Goal: Task Accomplishment & Management: Manage account settings

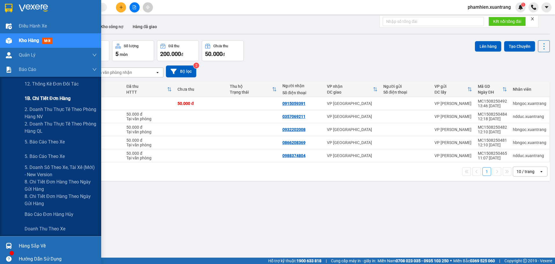
click at [44, 99] on span "1B. Chi tiết đơn hàng" at bounding box center [48, 98] width 46 height 7
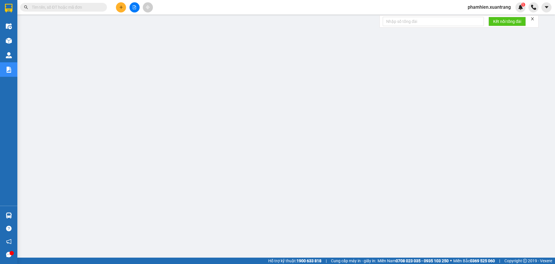
click at [62, 5] on input "text" at bounding box center [66, 7] width 68 height 6
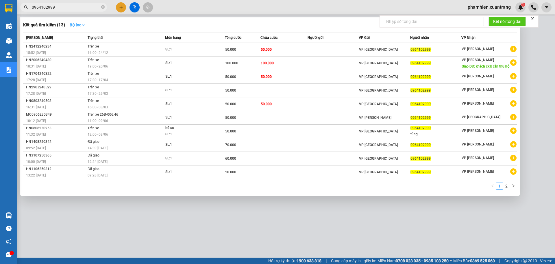
type input "0964102999"
click at [83, 25] on icon "down" at bounding box center [83, 25] width 4 height 4
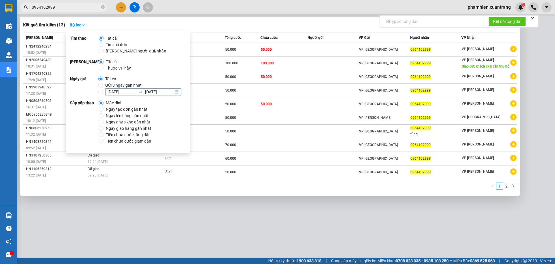
click at [116, 93] on input "12/08/2025" at bounding box center [122, 92] width 28 height 6
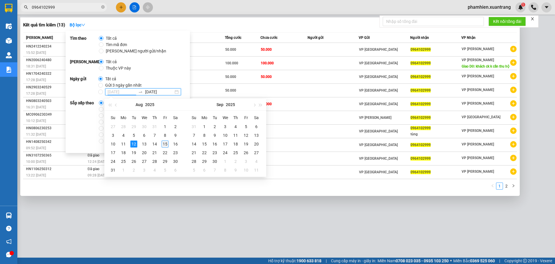
type input "15/08/2025"
click at [163, 143] on div "15" at bounding box center [165, 143] width 7 height 7
type input "22/08/2025"
type input "05/10/2025"
type input "15/08/2025"
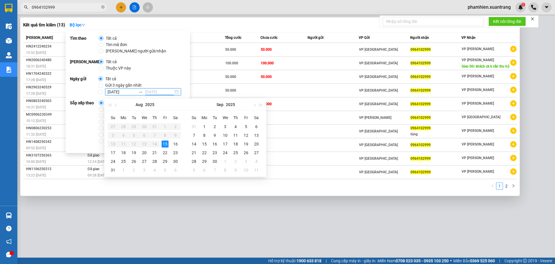
drag, startPoint x: 163, startPoint y: 145, endPoint x: 138, endPoint y: 114, distance: 39.3
click at [162, 145] on div "15" at bounding box center [165, 143] width 7 height 7
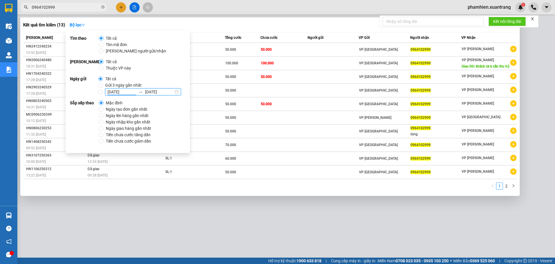
click at [117, 94] on input "15/08/2025" at bounding box center [122, 92] width 28 height 6
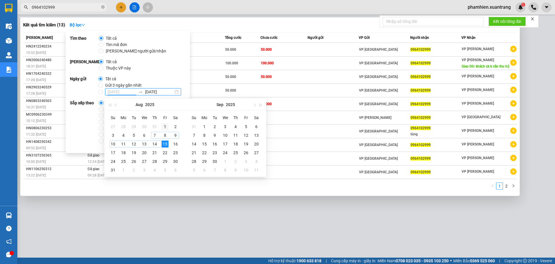
type input "01/08/2025"
click at [167, 127] on div "1" at bounding box center [165, 126] width 7 height 7
type input "15/08/2025"
click at [98, 93] on input "01/08/2025 15/08/2025" at bounding box center [100, 91] width 5 height 5
radio input "true"
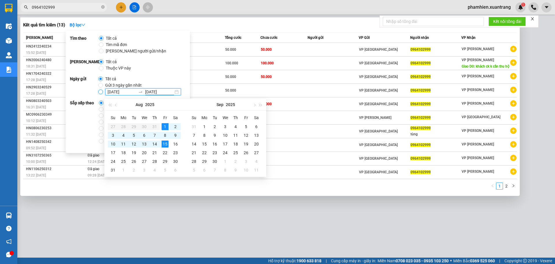
radio input "false"
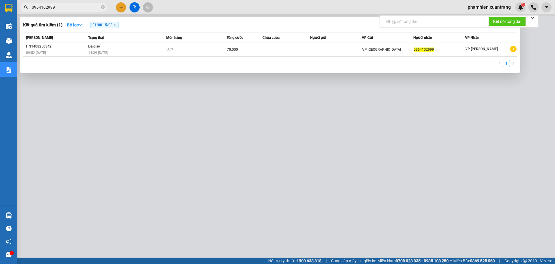
click at [279, 64] on div "1" at bounding box center [270, 65] width 494 height 10
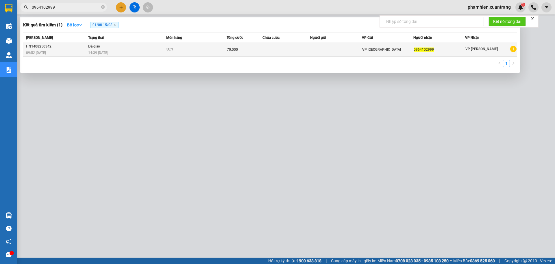
click at [293, 47] on td at bounding box center [287, 50] width 48 height 14
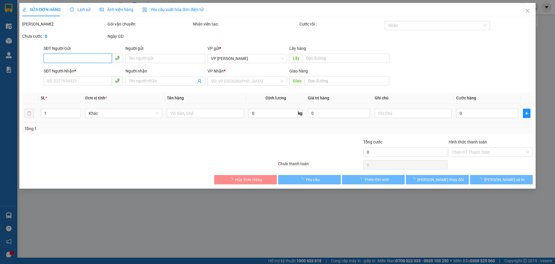
type input "0964102999"
type input "70.000"
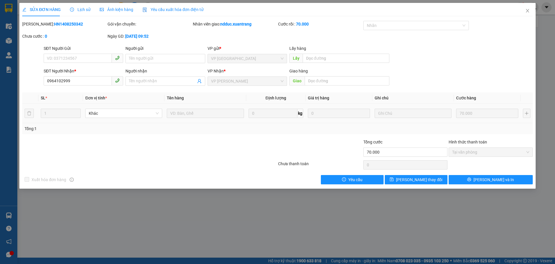
click at [89, 10] on div "SỬA ĐƠN HÀNG Lịch sử Ảnh kiện hàng Yêu cầu xuất hóa đơn điện tử" at bounding box center [112, 9] width 181 height 13
click at [82, 9] on span "Lịch sử" at bounding box center [80, 9] width 21 height 5
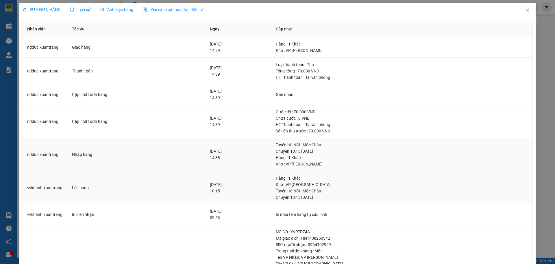
scroll to position [62, 0]
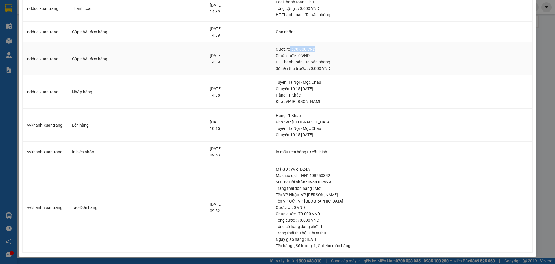
drag, startPoint x: 299, startPoint y: 48, endPoint x: 331, endPoint y: 46, distance: 31.9
click at [331, 46] on div "Cước rồi : 70.000 VND" at bounding box center [402, 49] width 252 height 6
click at [298, 48] on div "Cước rồi : 70.000 VND" at bounding box center [402, 49] width 252 height 6
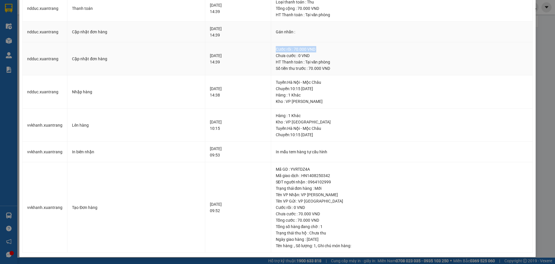
scroll to position [0, 0]
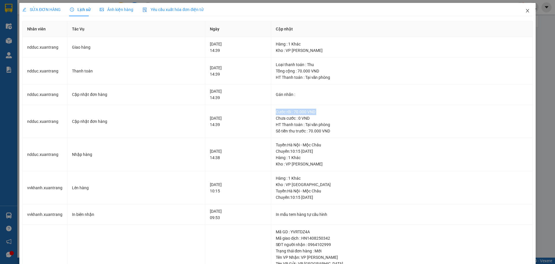
drag, startPoint x: 527, startPoint y: 10, endPoint x: 510, endPoint y: 9, distance: 16.5
click at [526, 10] on span "Close" at bounding box center [528, 11] width 16 height 16
